Goal: Navigation & Orientation: Go to known website

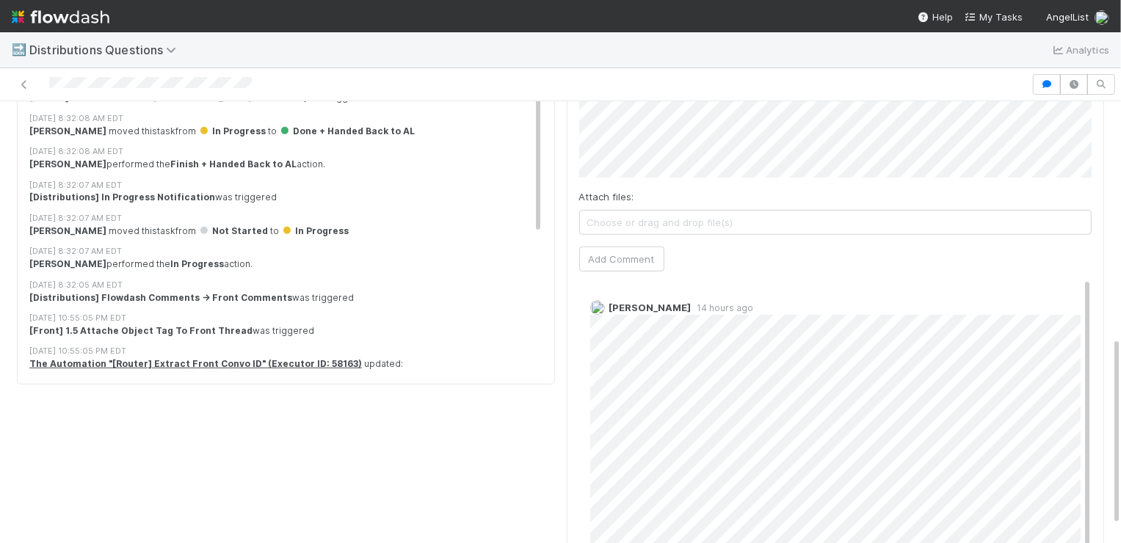
scroll to position [591, 0]
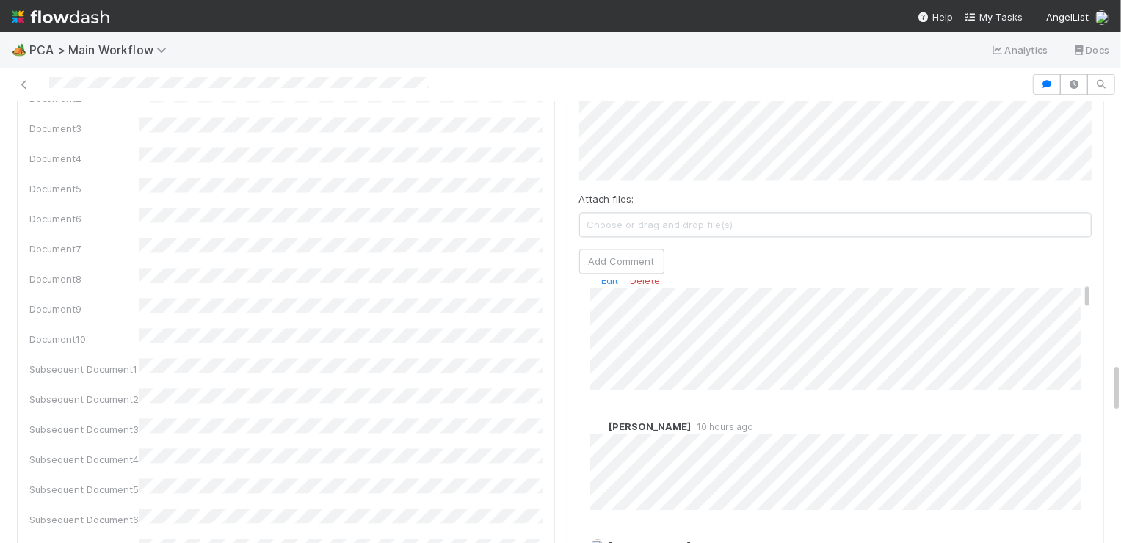
scroll to position [50, 0]
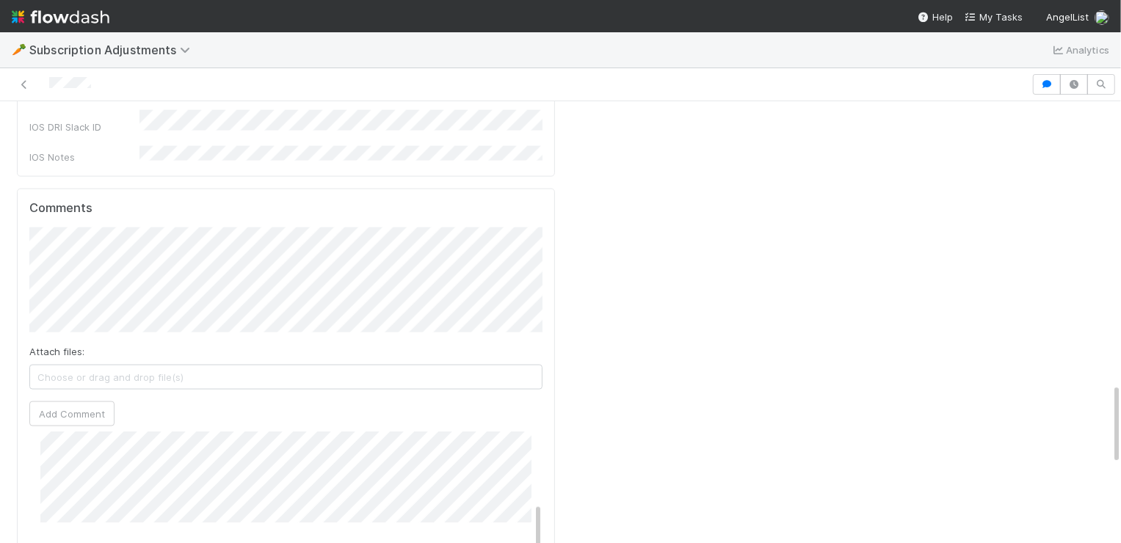
scroll to position [196, 0]
